Goal: Contribute content: Contribute content

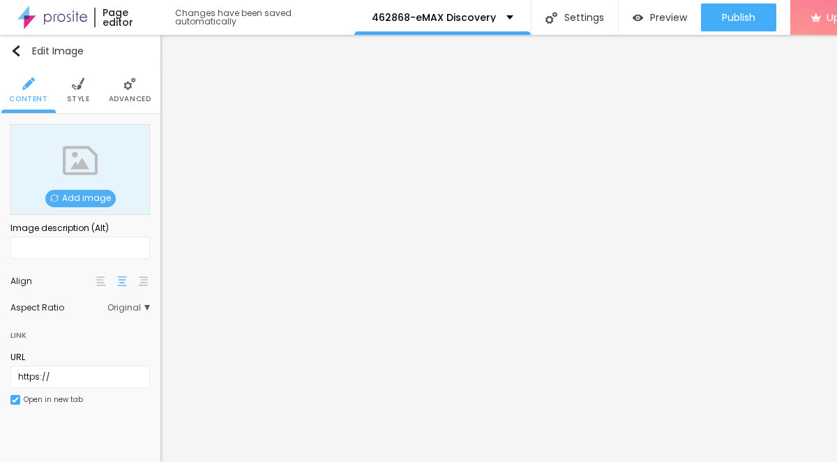
click at [95, 204] on span "Add image" at bounding box center [80, 198] width 70 height 17
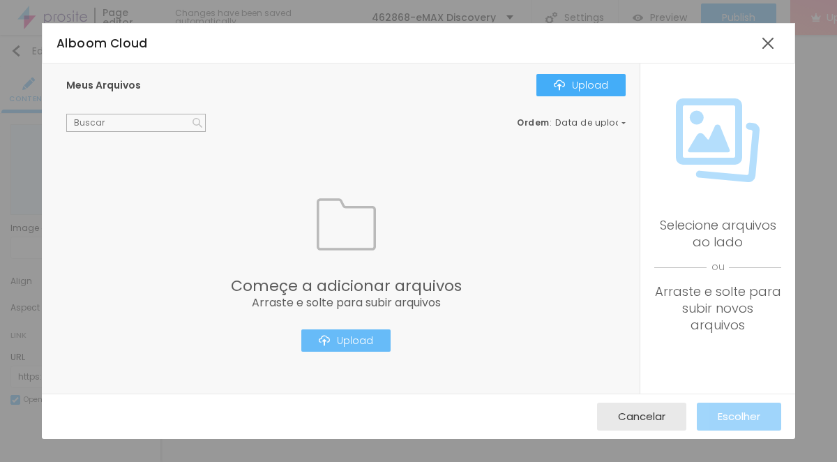
click at [348, 346] on div "Upload" at bounding box center [346, 340] width 54 height 11
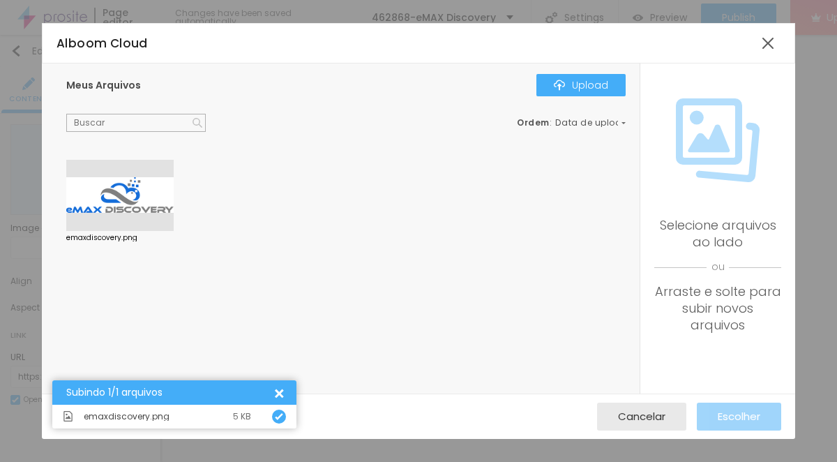
click at [154, 212] on div at bounding box center [119, 195] width 107 height 71
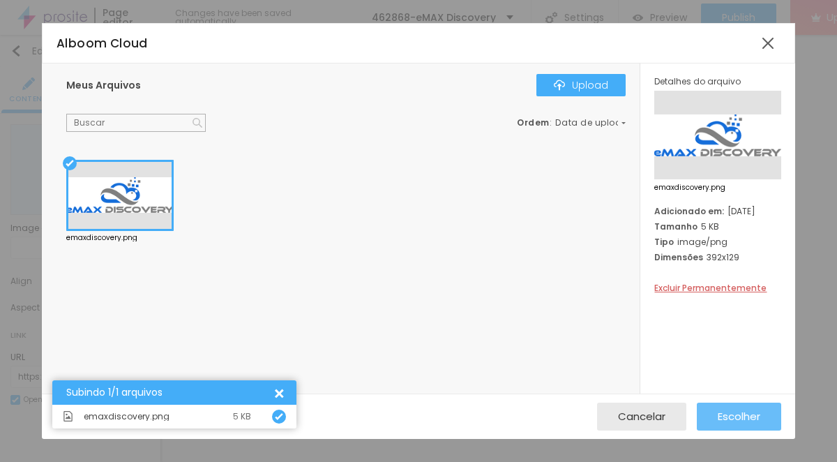
click at [760, 415] on span "Escolher" at bounding box center [739, 416] width 43 height 12
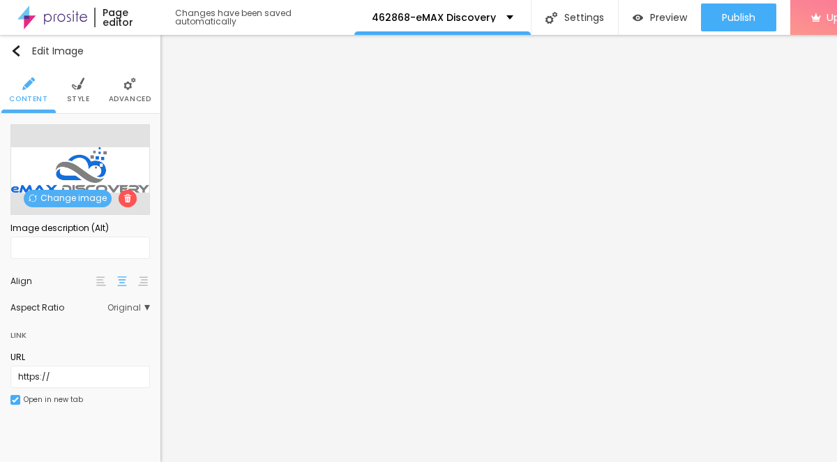
click at [82, 82] on img at bounding box center [78, 83] width 13 height 13
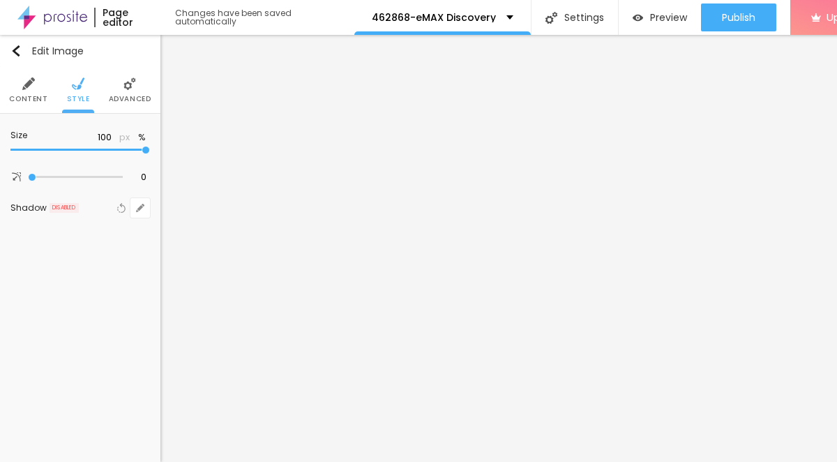
type input "95"
type input "75"
type input "65"
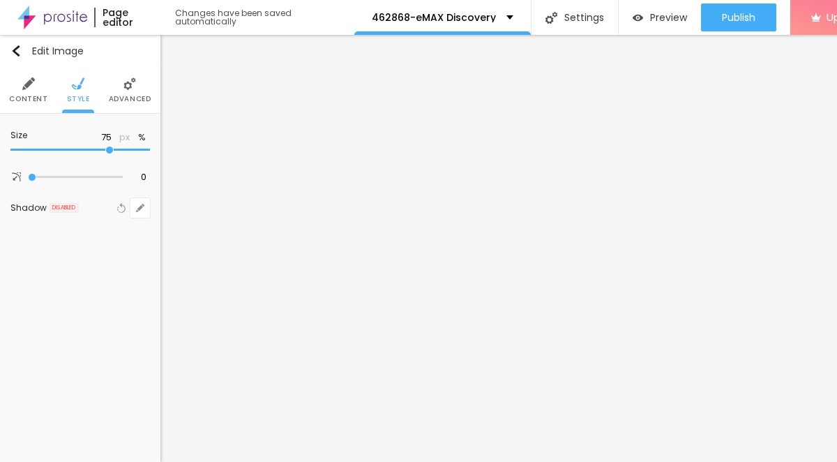
type input "65"
type input "60"
type input "55"
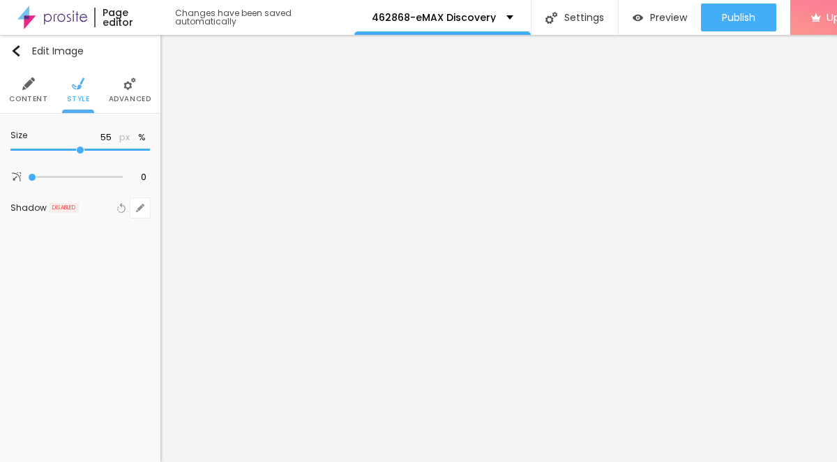
type input "50"
type input "35"
type input "20"
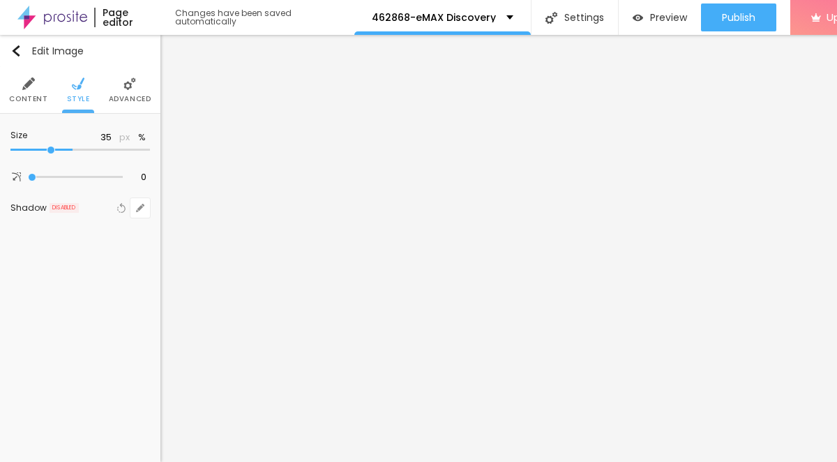
type input "20"
type input "10"
drag, startPoint x: 146, startPoint y: 151, endPoint x: -10, endPoint y: 151, distance: 156.3
type input "10"
click at [10, 151] on input "range" at bounding box center [80, 150] width 140 height 7
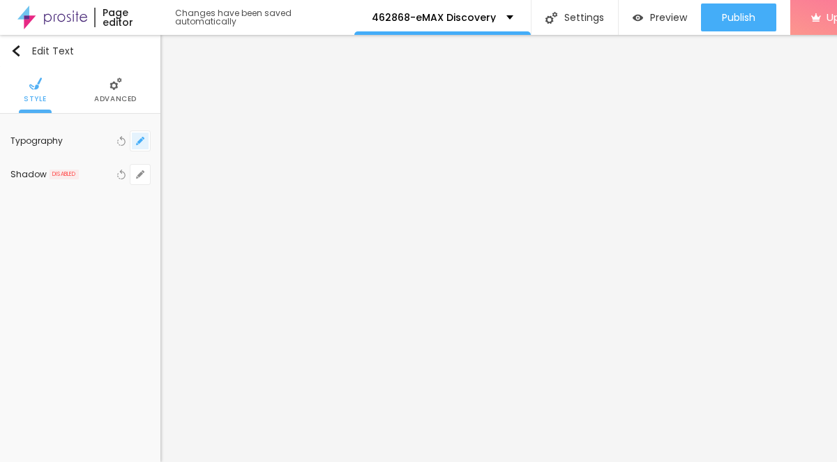
click at [136, 141] on icon "button" at bounding box center [140, 141] width 8 height 8
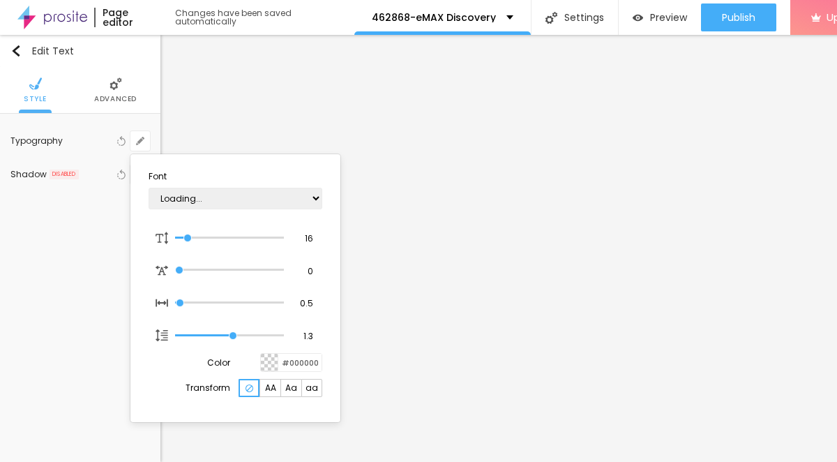
type input "1"
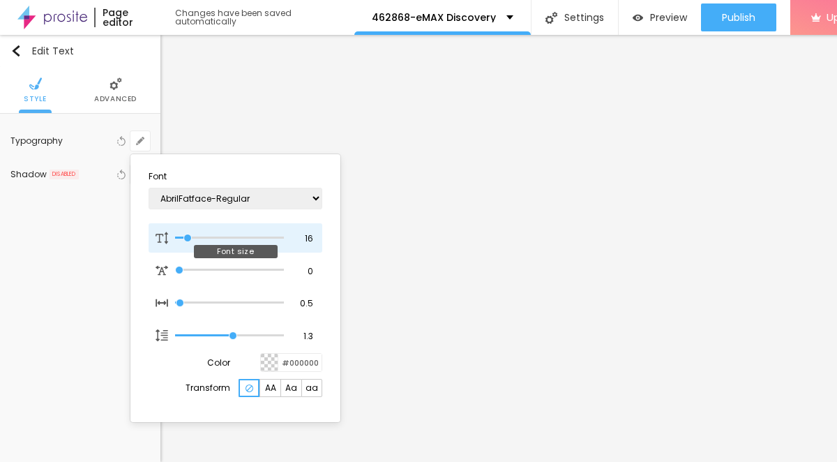
type input "30"
type input "1"
type input "40"
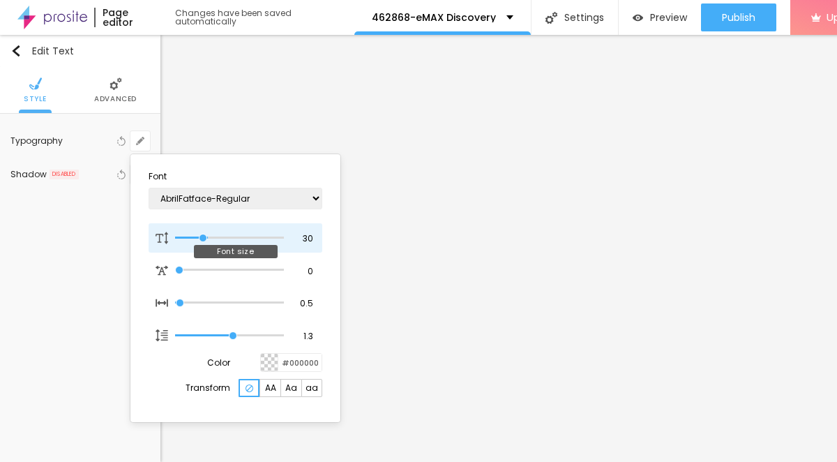
type input "1"
type input "39"
type input "1"
type input "37"
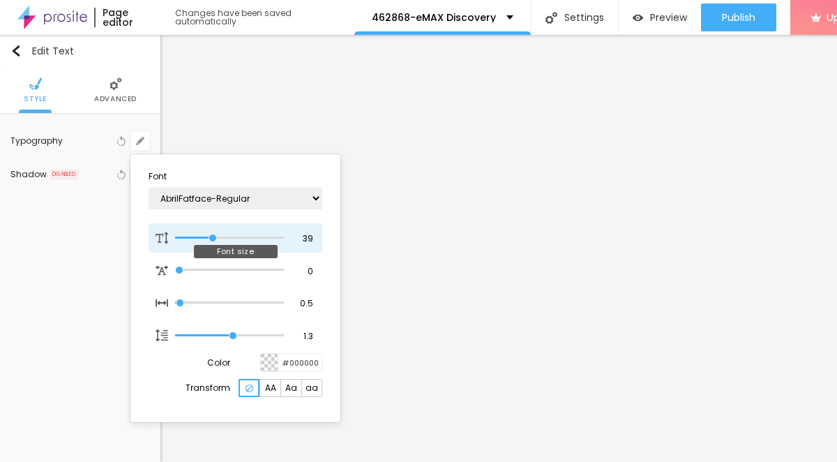
type input "37"
type input "1"
type input "36"
type input "1"
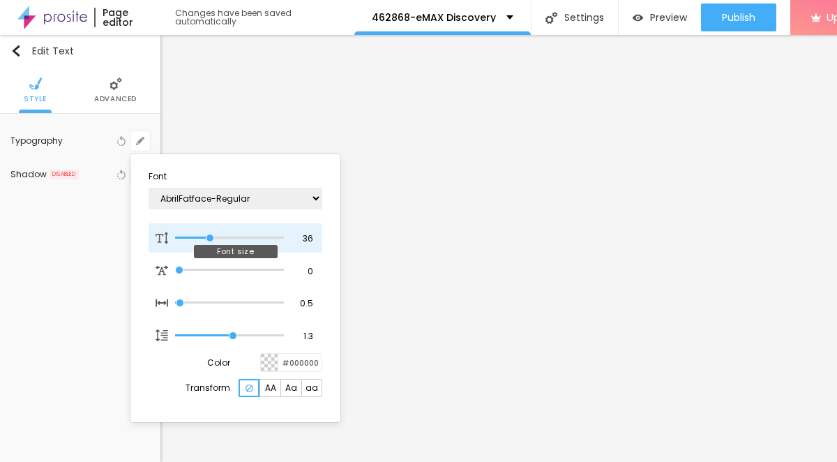
type input "33"
type input "1"
type input "32"
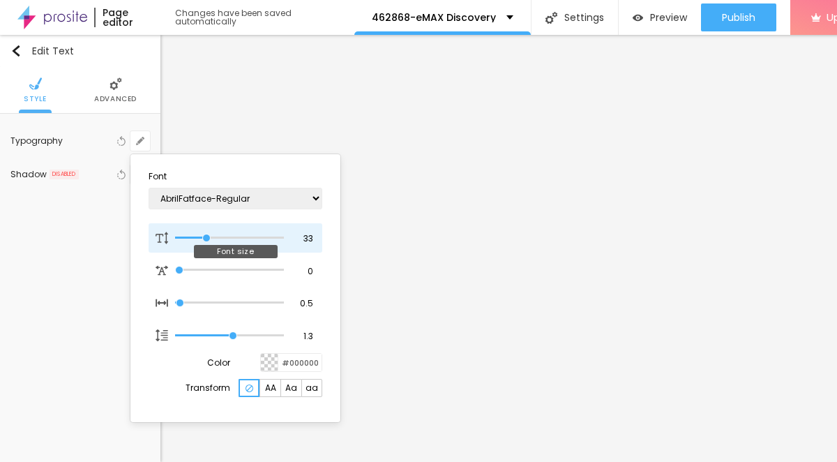
type input "1"
type input "31"
type input "1"
type input "30"
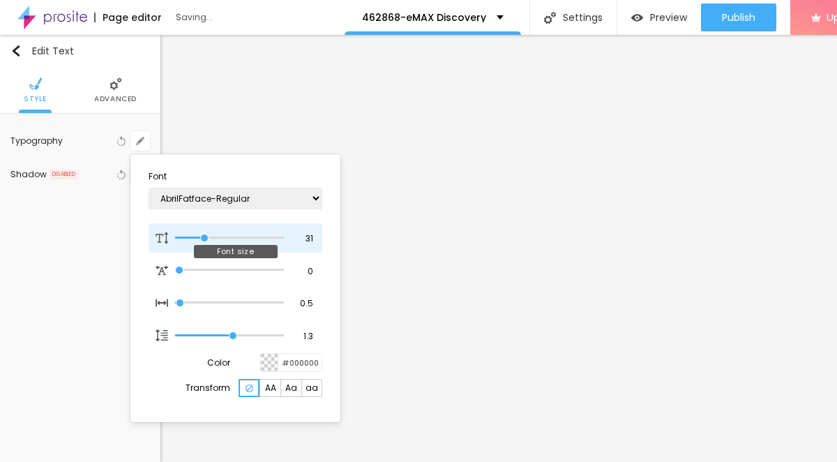
type input "30"
type input "1"
type input "29"
type input "1"
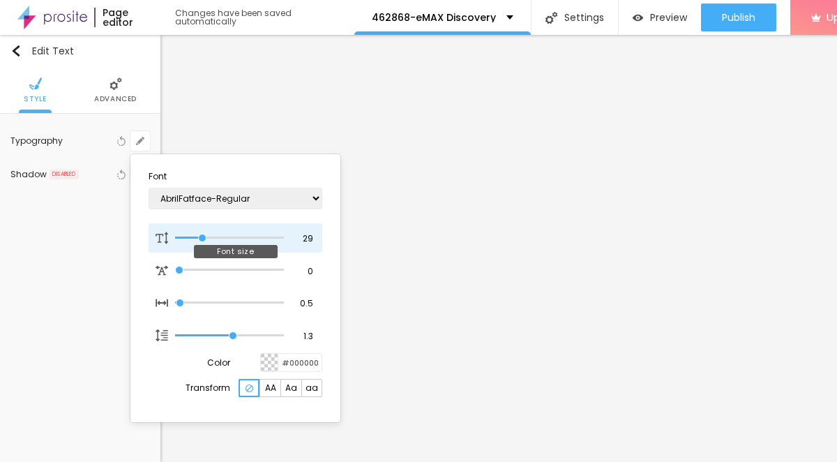
type input "27"
type input "1"
type input "28"
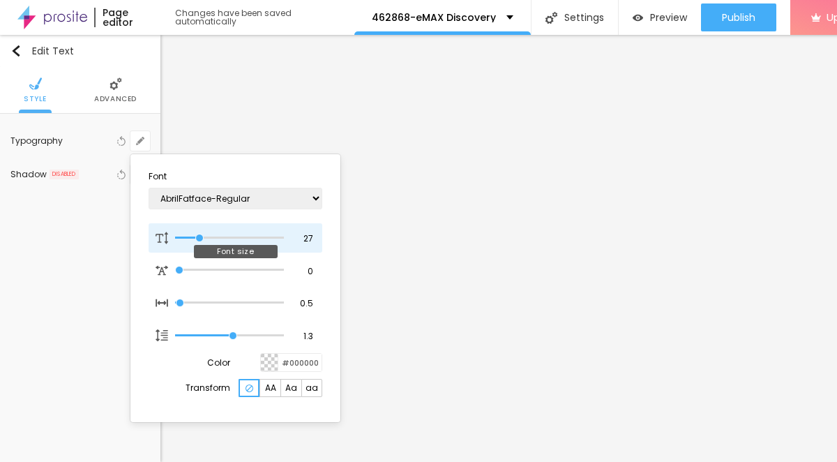
type input "1"
type input "29"
type input "1"
type input "28"
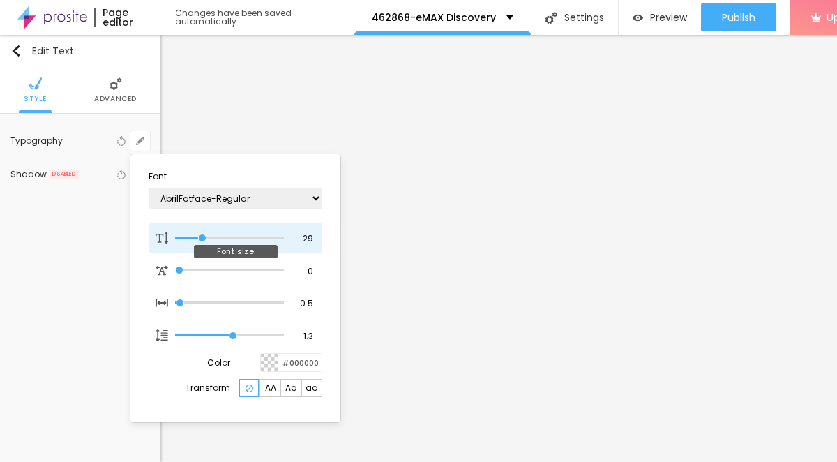
type input "28"
type input "1"
type input "27"
type input "1"
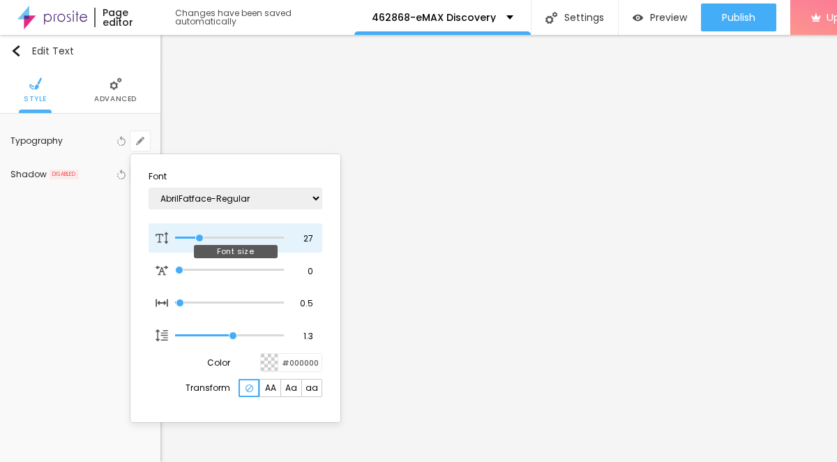
type input "26"
type input "1"
type input "25"
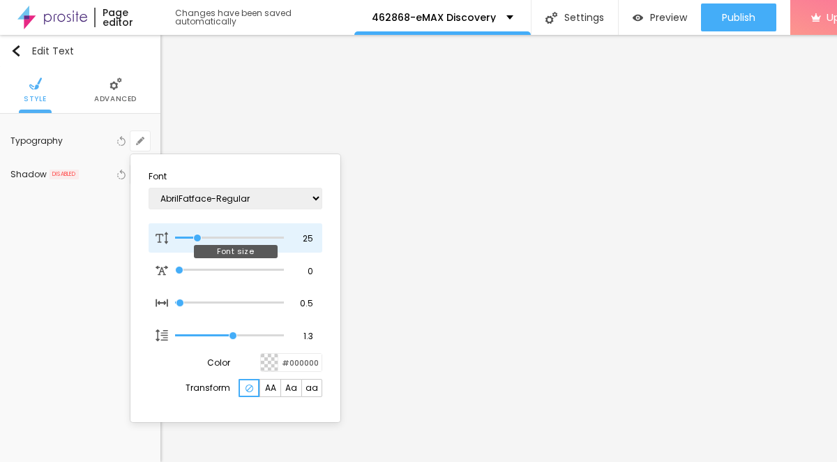
type input "1"
drag, startPoint x: 189, startPoint y: 238, endPoint x: 198, endPoint y: 236, distance: 9.3
type input "25"
click at [198, 236] on input "range" at bounding box center [229, 237] width 109 height 7
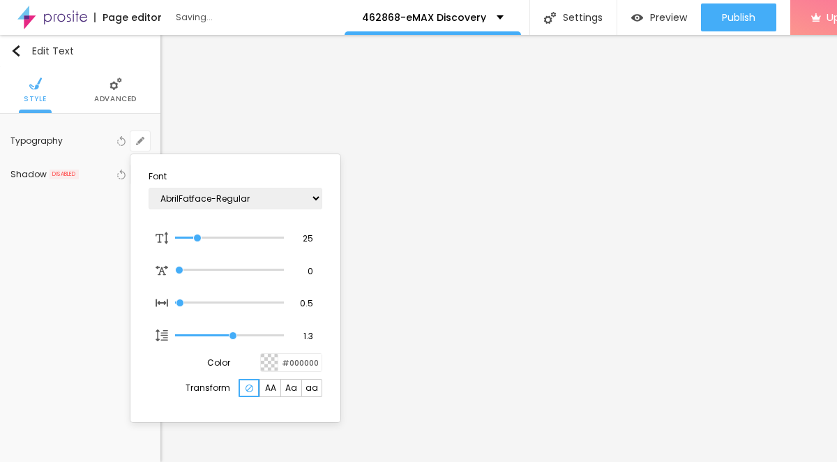
type input "1"
click at [450, 292] on div at bounding box center [418, 231] width 837 height 462
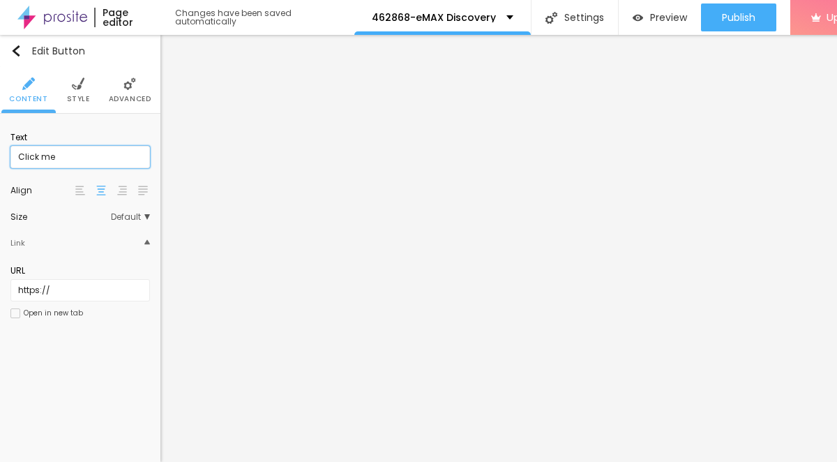
drag, startPoint x: 89, startPoint y: 165, endPoint x: 10, endPoint y: 156, distance: 79.3
click at [10, 156] on input "Click me" at bounding box center [80, 157] width 140 height 22
paste input "→ VIEW DOCUMENT HERE"
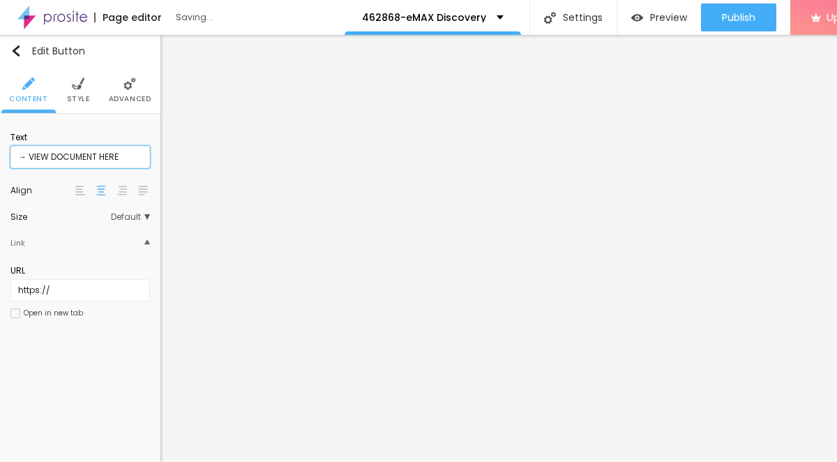
type input "→ VIEW DOCUMENT HERE"
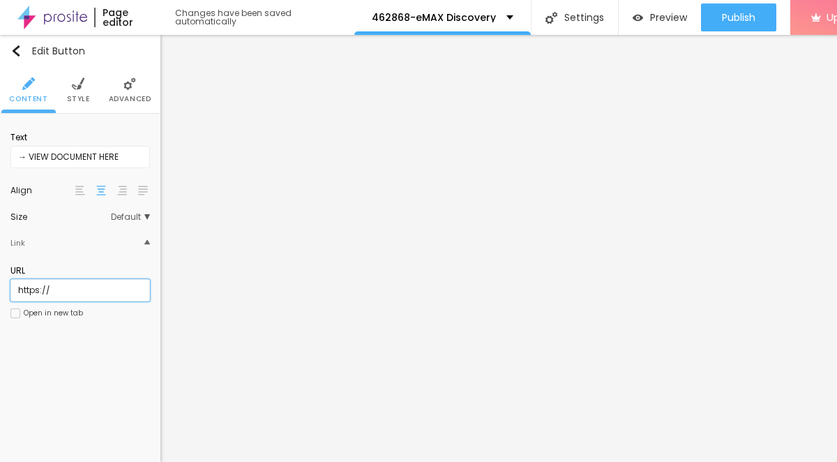
click at [70, 292] on input "https://" at bounding box center [80, 290] width 140 height 22
paste input "[DOMAIN_NAME]"
type input "[URL][DOMAIN_NAME]"
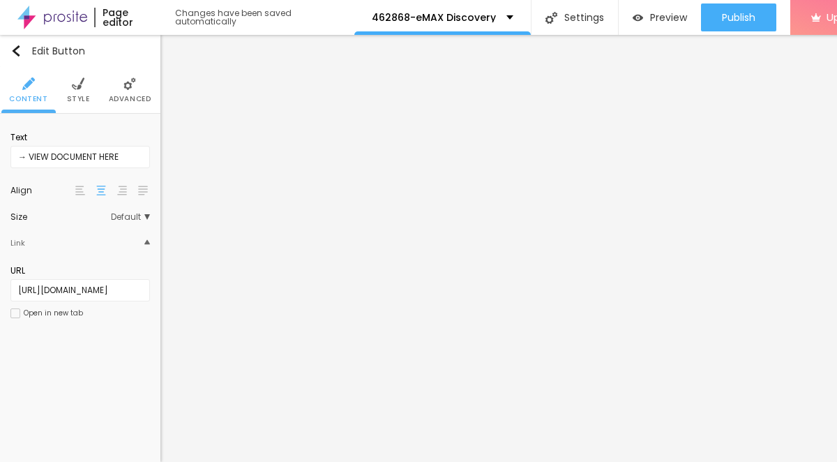
click at [82, 97] on span "Style" at bounding box center [78, 99] width 23 height 7
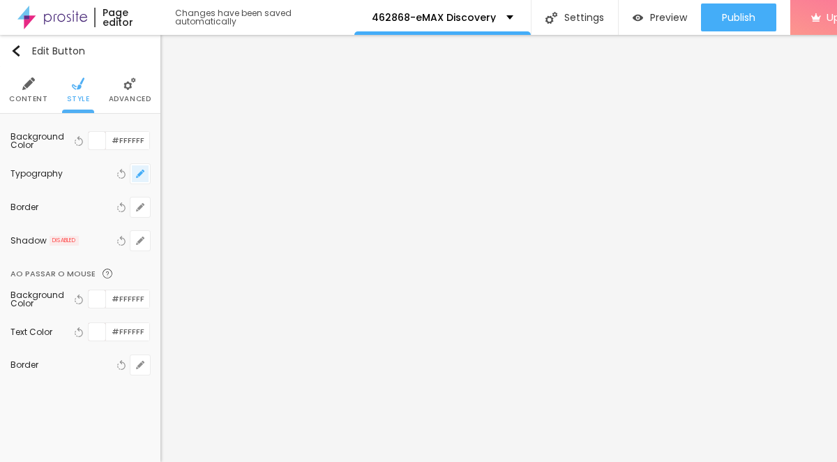
click at [137, 181] on button "button" at bounding box center [141, 174] width 20 height 20
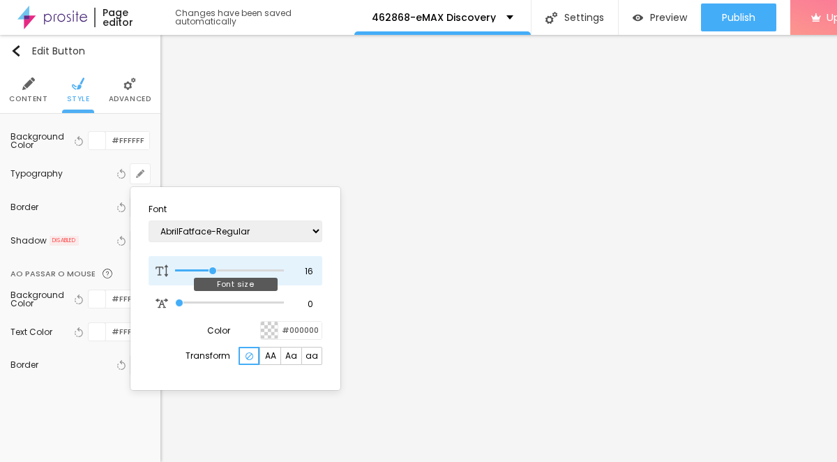
type input "17"
type input "18"
type input "19"
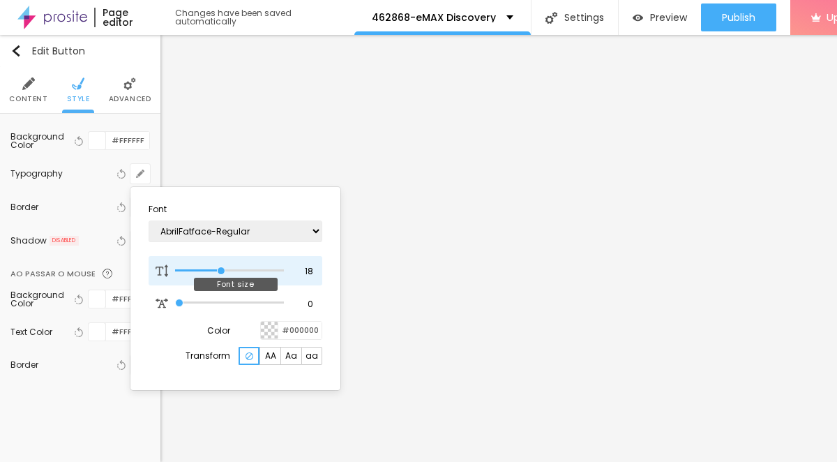
type input "19"
type input "20"
type input "21"
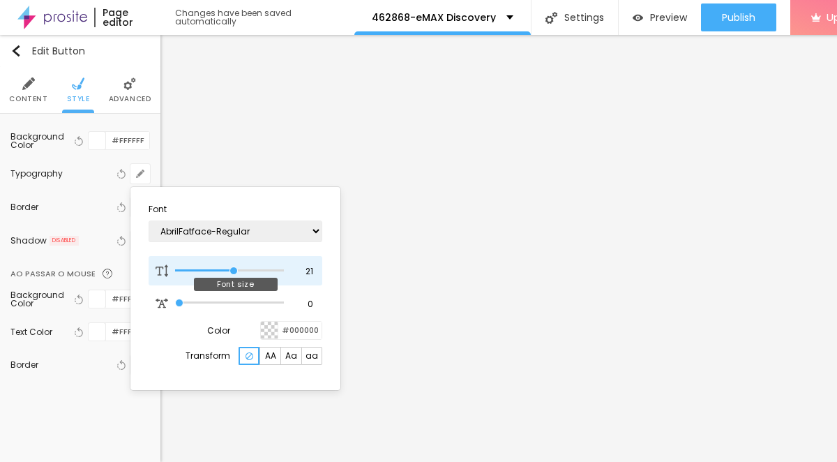
type input "22"
drag, startPoint x: 211, startPoint y: 271, endPoint x: 239, endPoint y: 272, distance: 27.2
type input "22"
click at [239, 272] on input "range" at bounding box center [229, 270] width 109 height 7
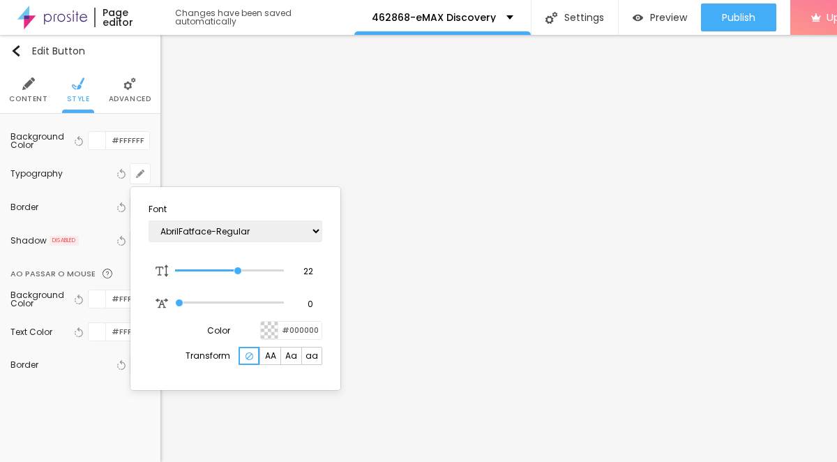
click at [423, 331] on div at bounding box center [418, 231] width 837 height 462
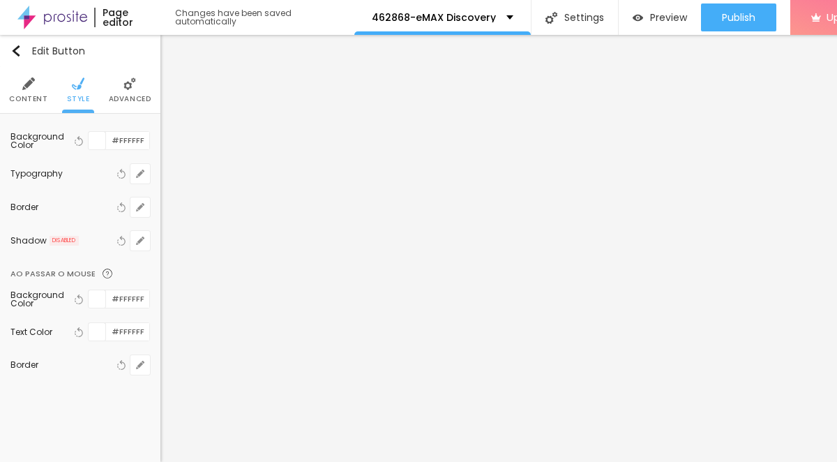
click at [34, 102] on span "Content" at bounding box center [28, 99] width 38 height 7
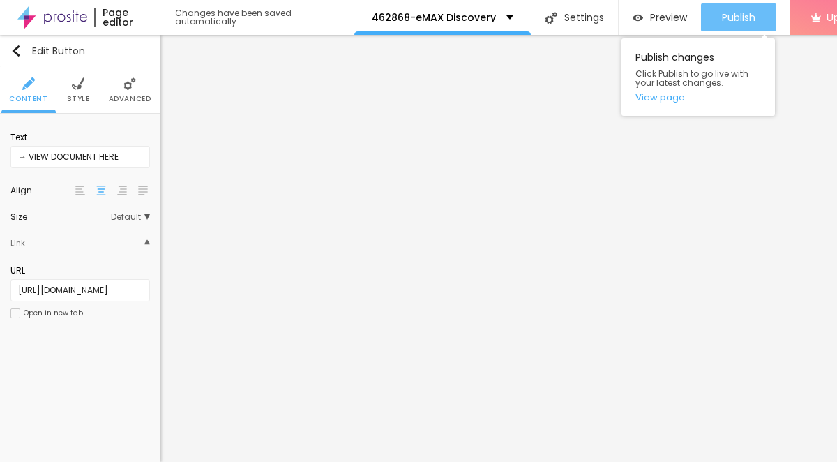
click at [723, 13] on span "Publish" at bounding box center [738, 17] width 33 height 11
